Goal: Navigation & Orientation: Find specific page/section

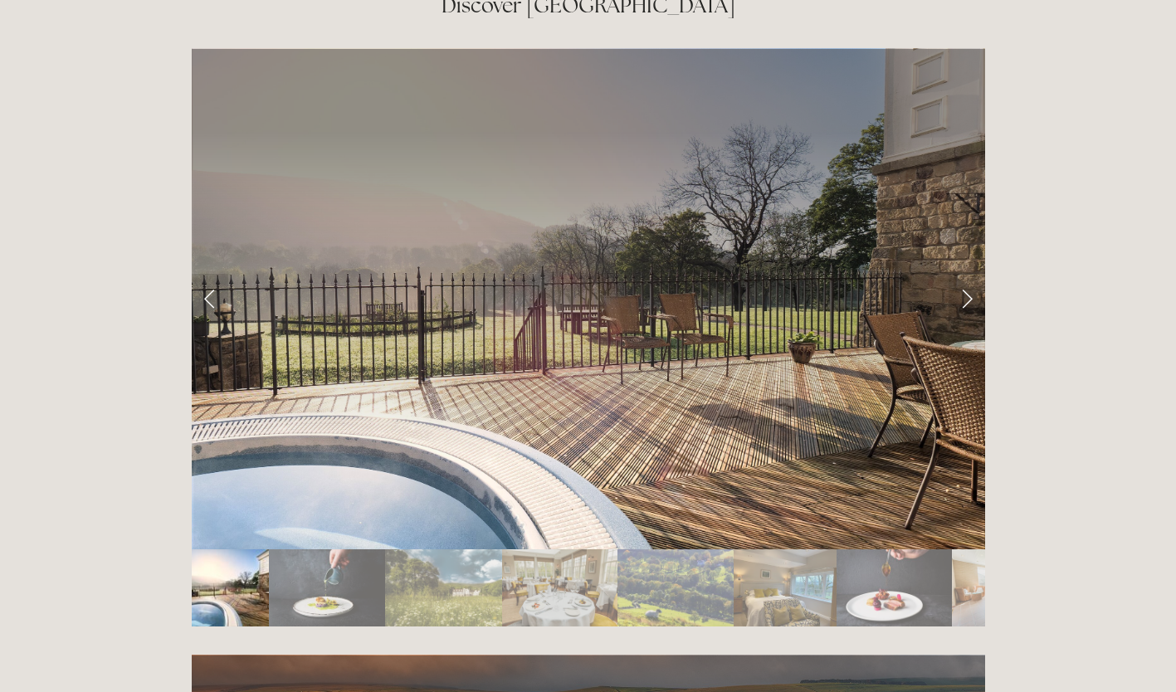
scroll to position [2800, 0]
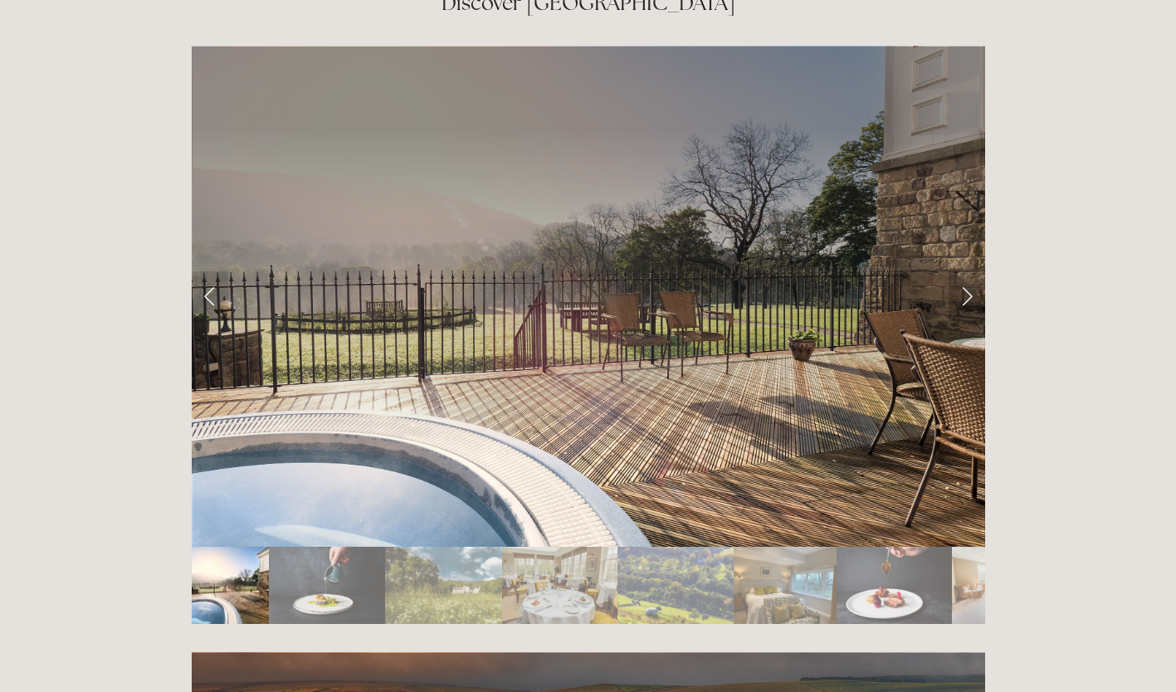
click at [957, 271] on link "Next Slide" at bounding box center [967, 296] width 37 height 50
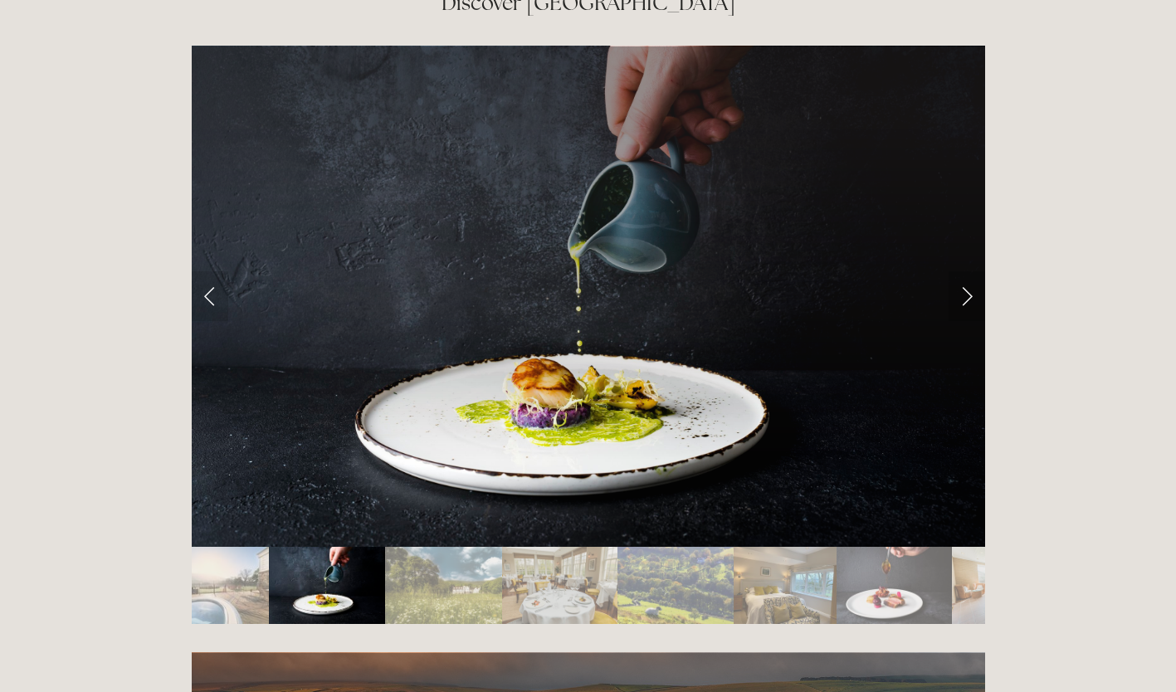
click at [957, 271] on link "Next Slide" at bounding box center [967, 296] width 37 height 50
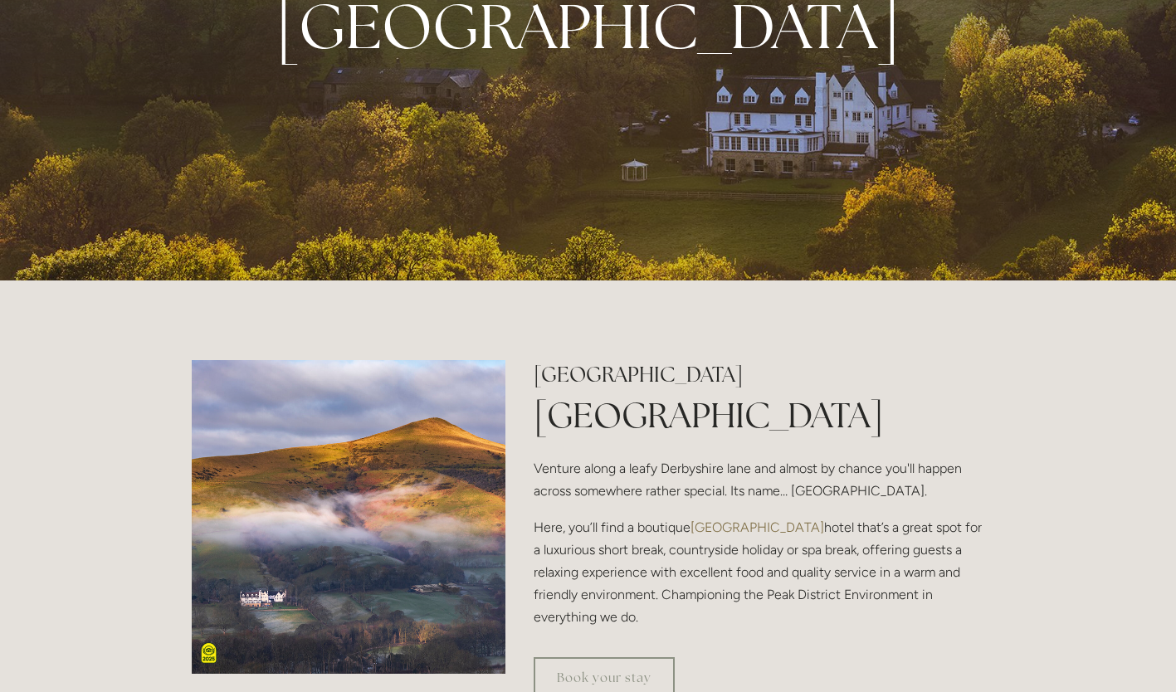
scroll to position [0, 0]
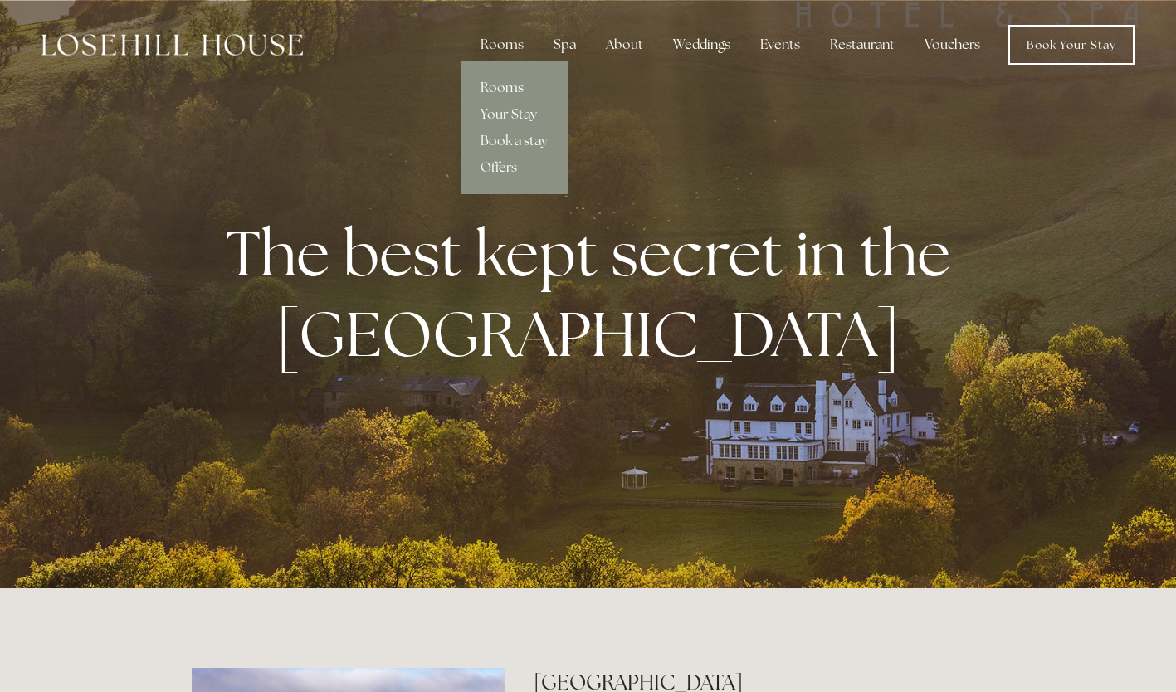
click at [506, 87] on link "Rooms" at bounding box center [514, 88] width 107 height 27
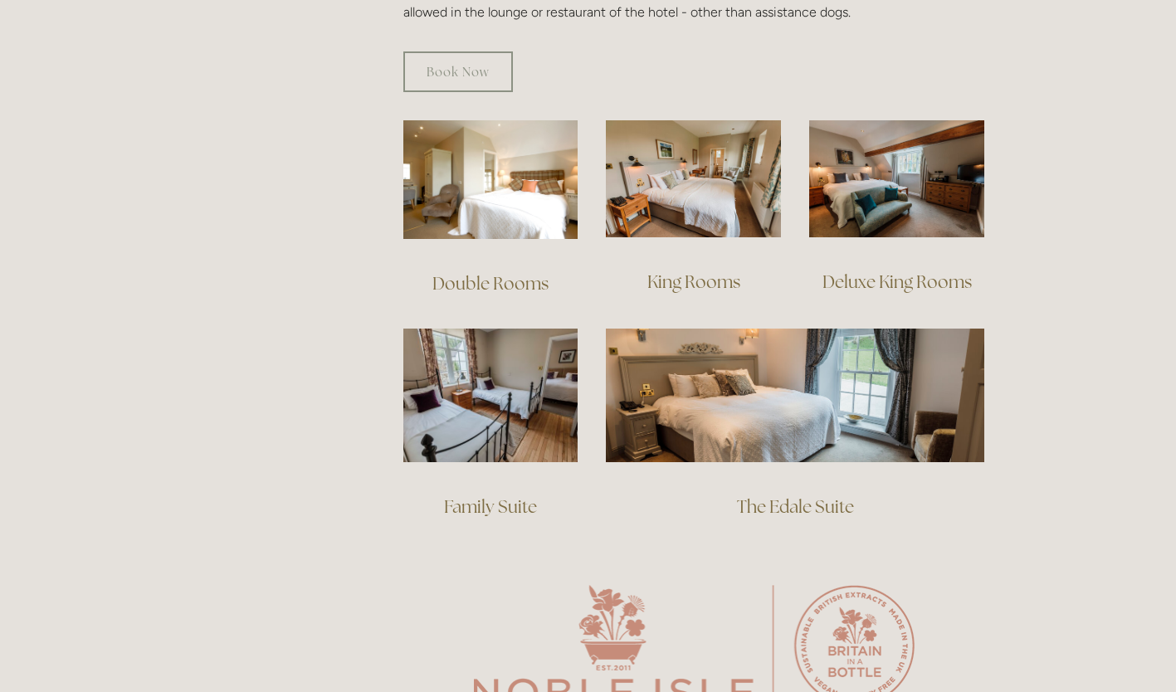
scroll to position [1100, 0]
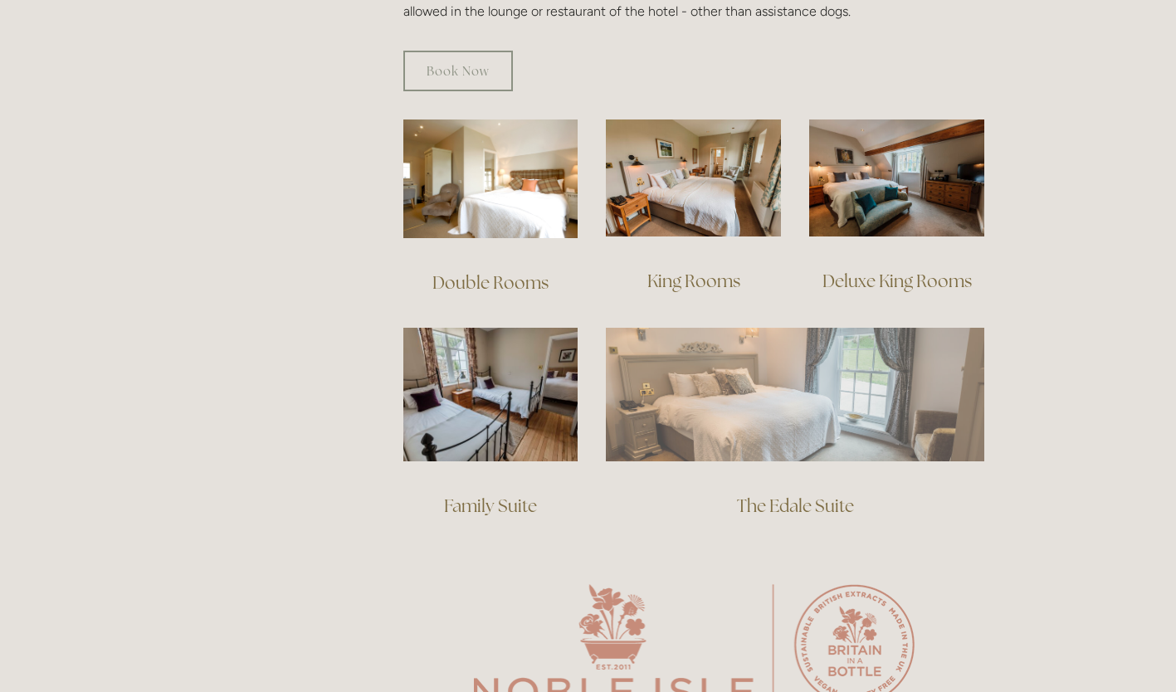
click at [692, 392] on img at bounding box center [795, 394] width 378 height 133
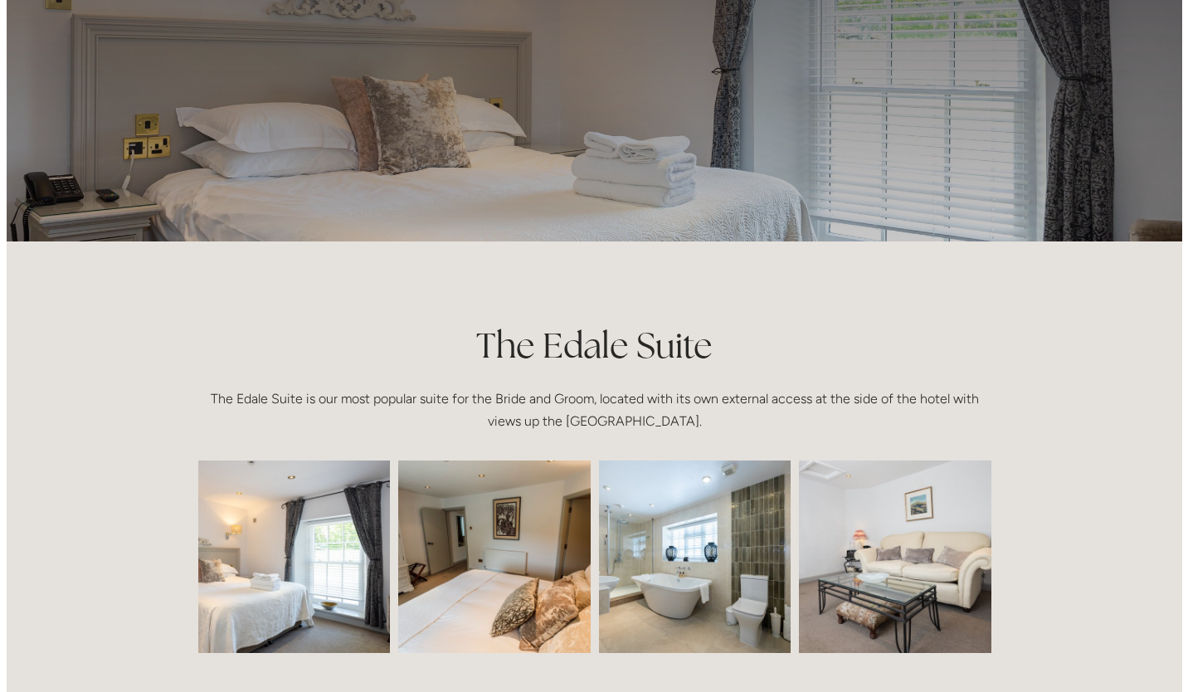
scroll to position [113, 0]
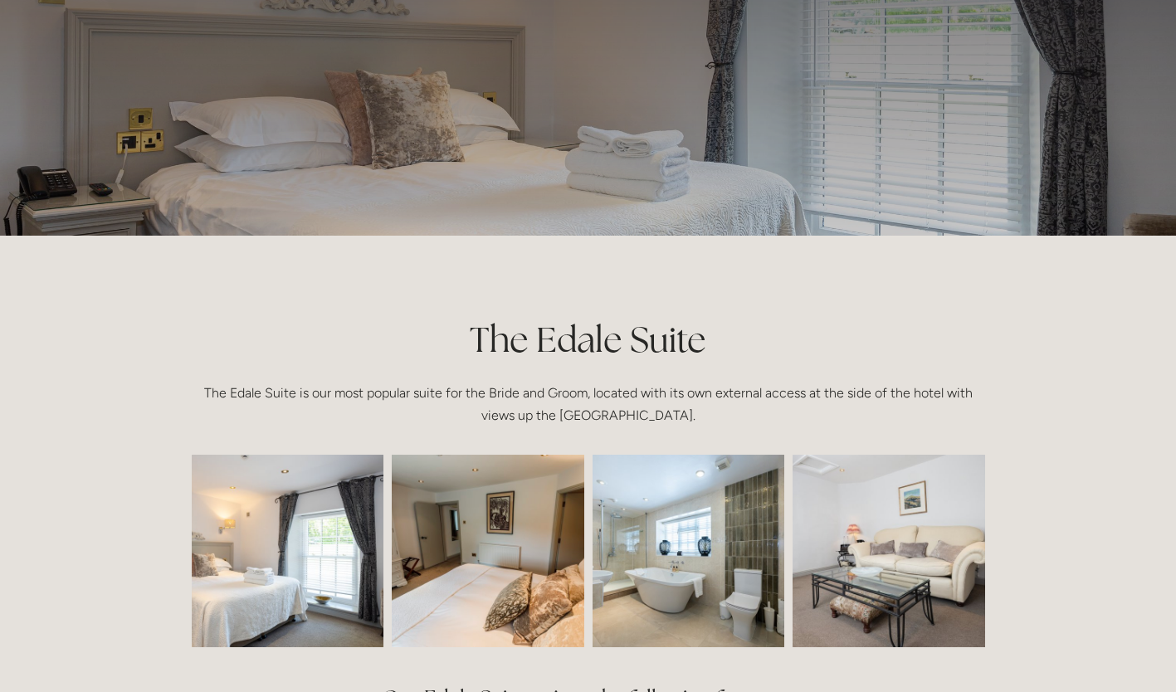
click at [698, 574] on img at bounding box center [688, 551] width 289 height 193
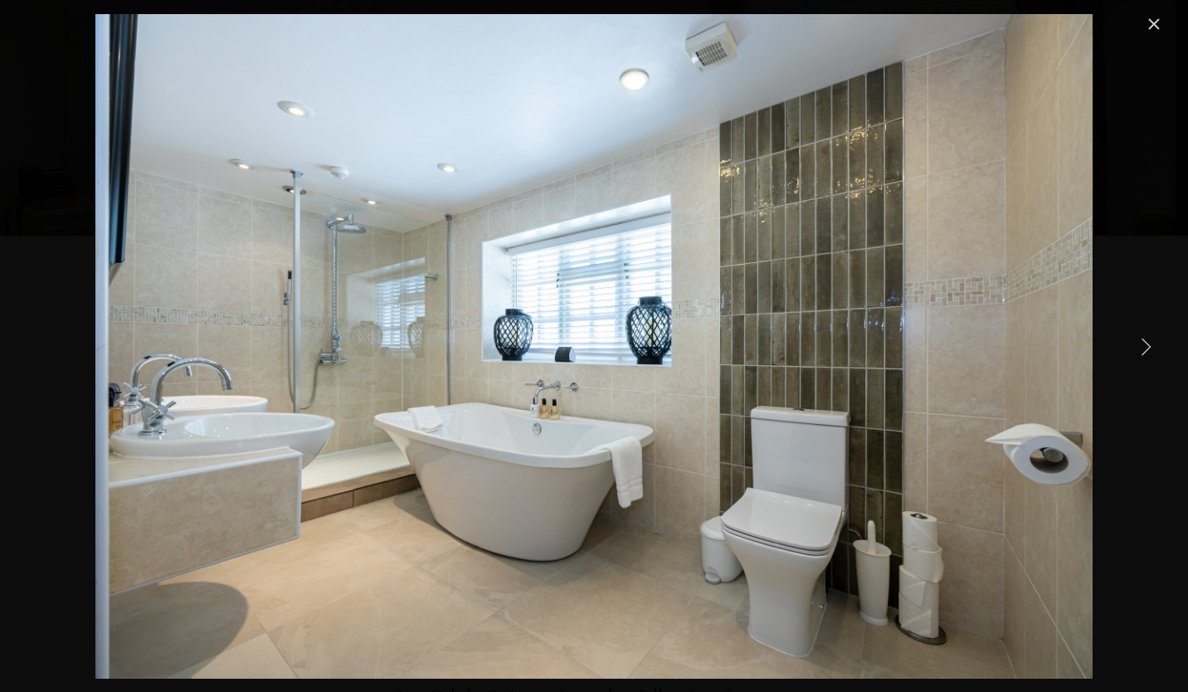
click at [1162, 343] on link "Next Item" at bounding box center [1146, 346] width 37 height 37
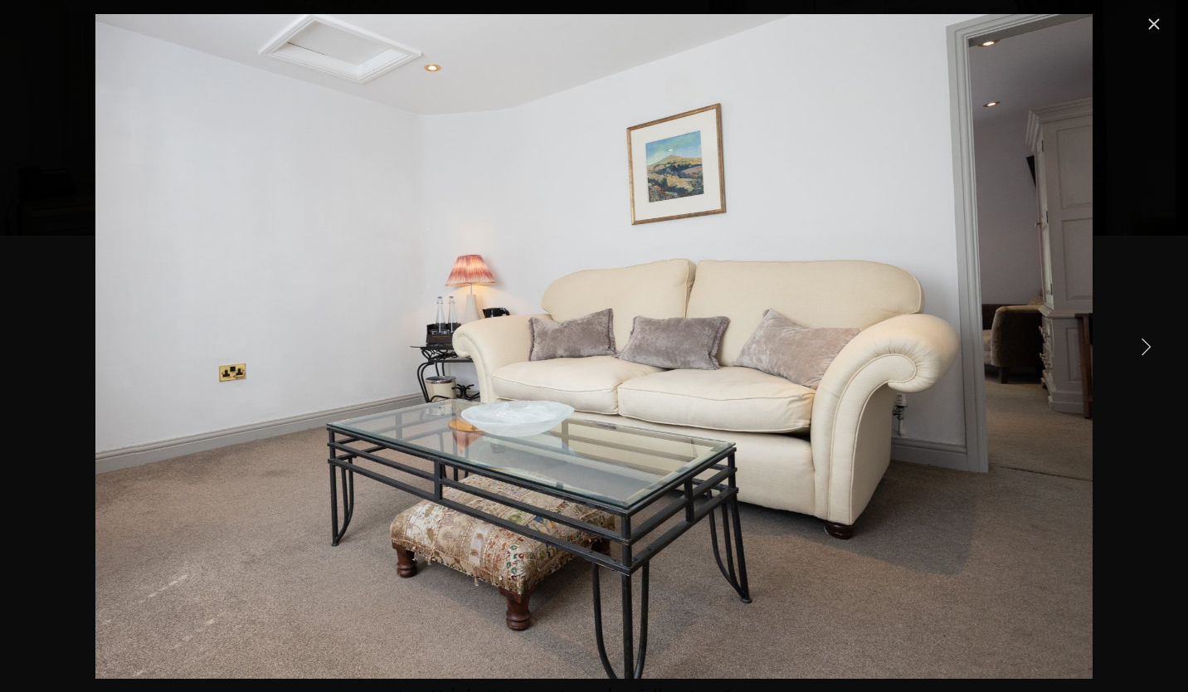
click at [1162, 343] on link "Next Item" at bounding box center [1146, 346] width 37 height 37
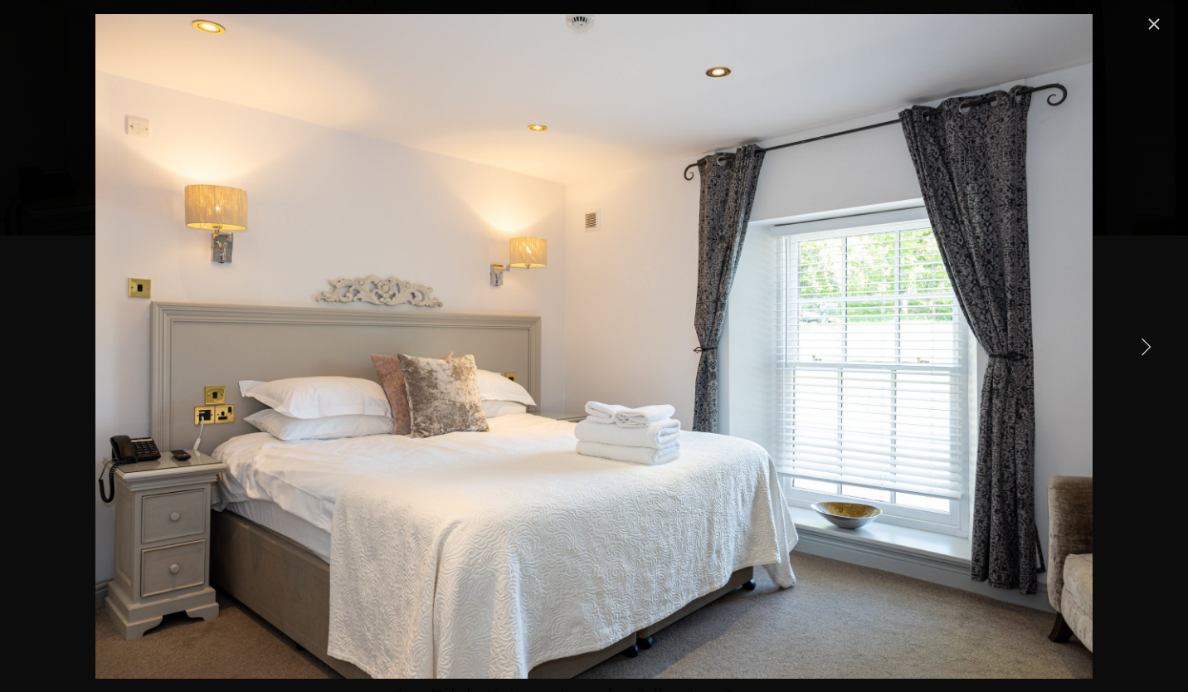
click at [1162, 343] on link "Next Item" at bounding box center [1146, 346] width 37 height 37
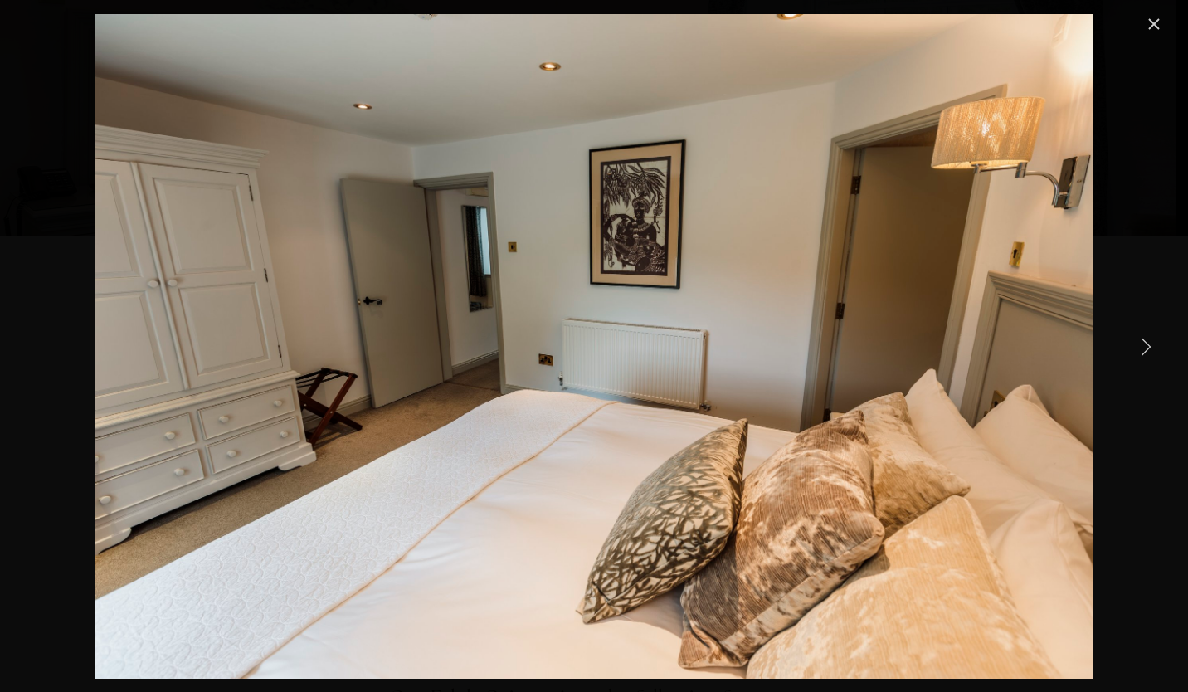
click at [1162, 343] on link "Next Item" at bounding box center [1146, 346] width 37 height 37
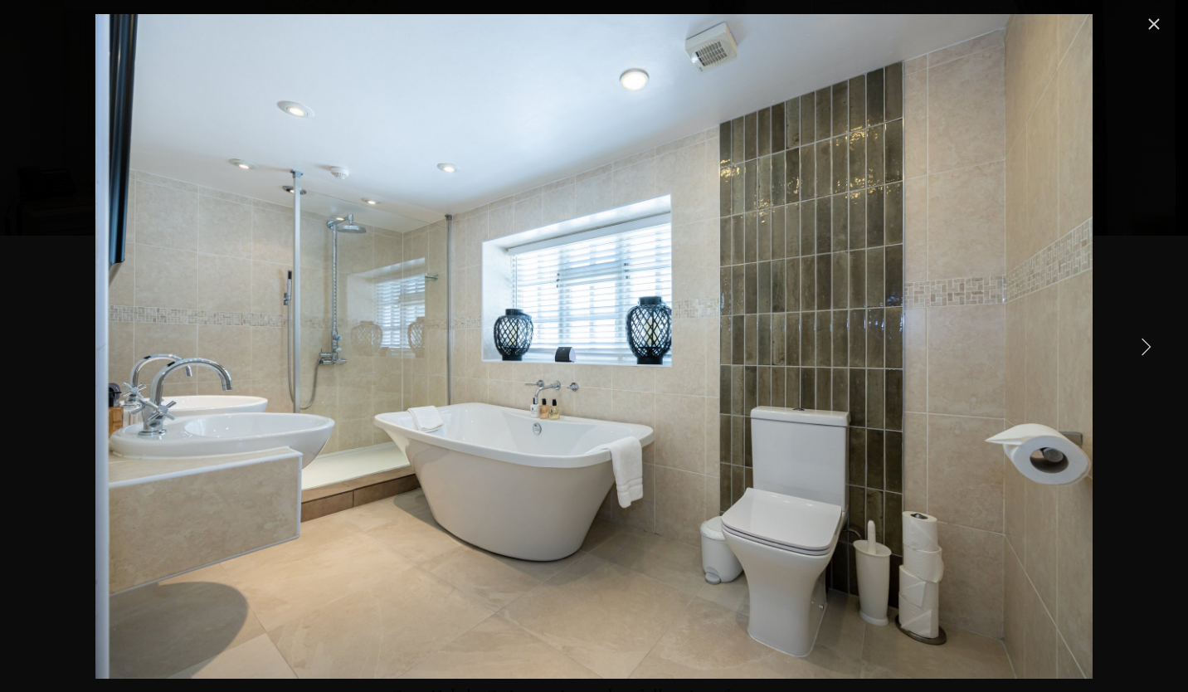
click at [1162, 343] on link "Next Item" at bounding box center [1146, 346] width 37 height 37
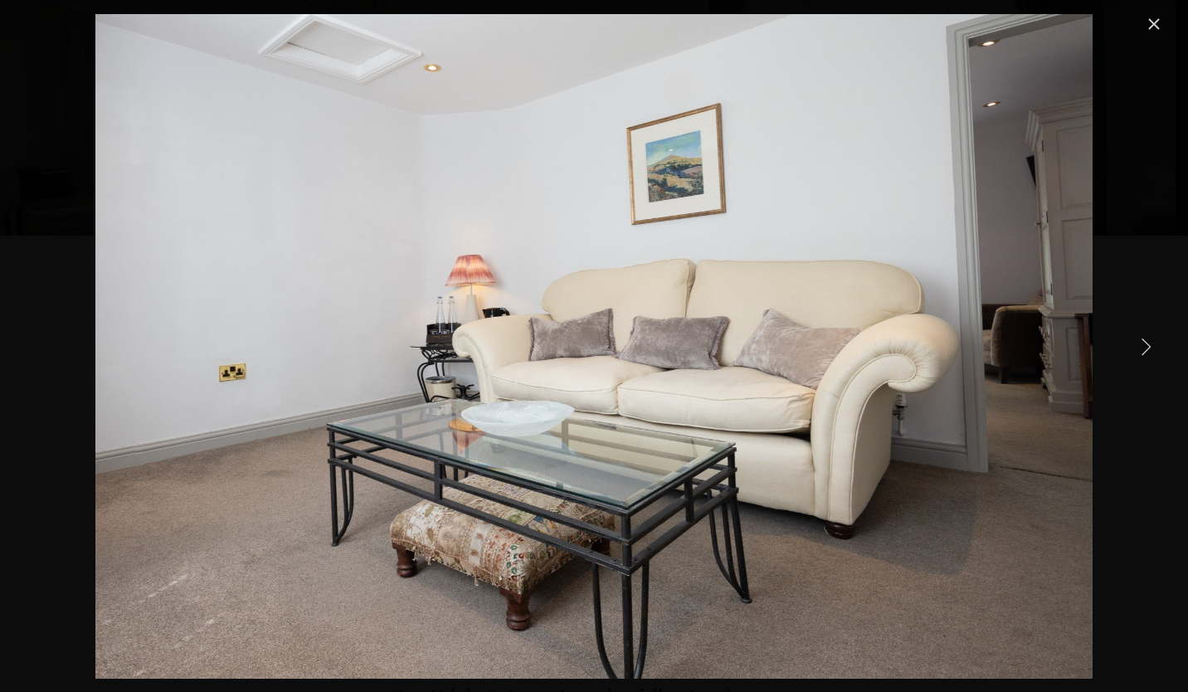
click at [1162, 343] on link "Next Item" at bounding box center [1146, 346] width 37 height 37
